Goal: Information Seeking & Learning: Find specific fact

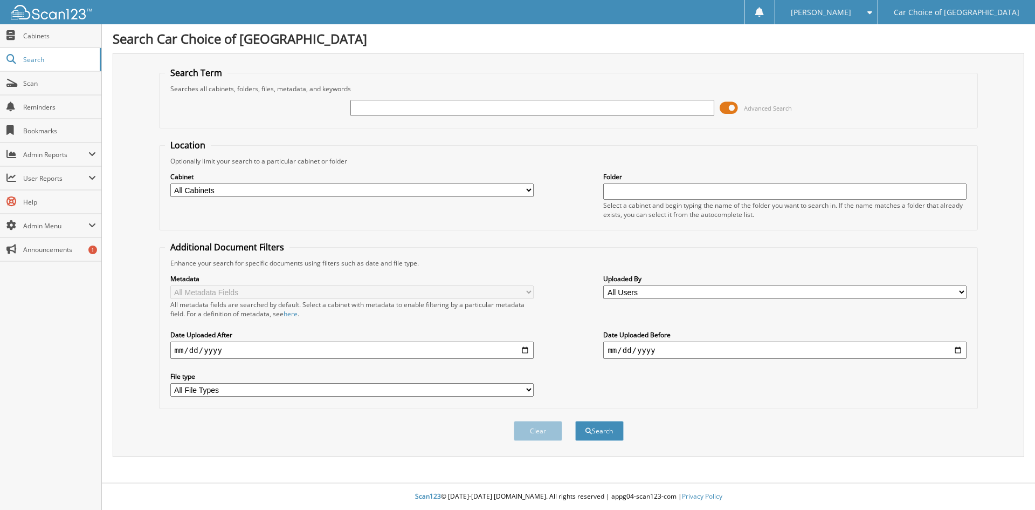
drag, startPoint x: 437, startPoint y: 106, endPoint x: 488, endPoint y: 58, distance: 69.4
click at [437, 106] on input "text" at bounding box center [532, 108] width 363 height 16
type input "C10326"
click at [575, 421] on button "Search" at bounding box center [599, 431] width 49 height 20
